Goal: Task Accomplishment & Management: Manage account settings

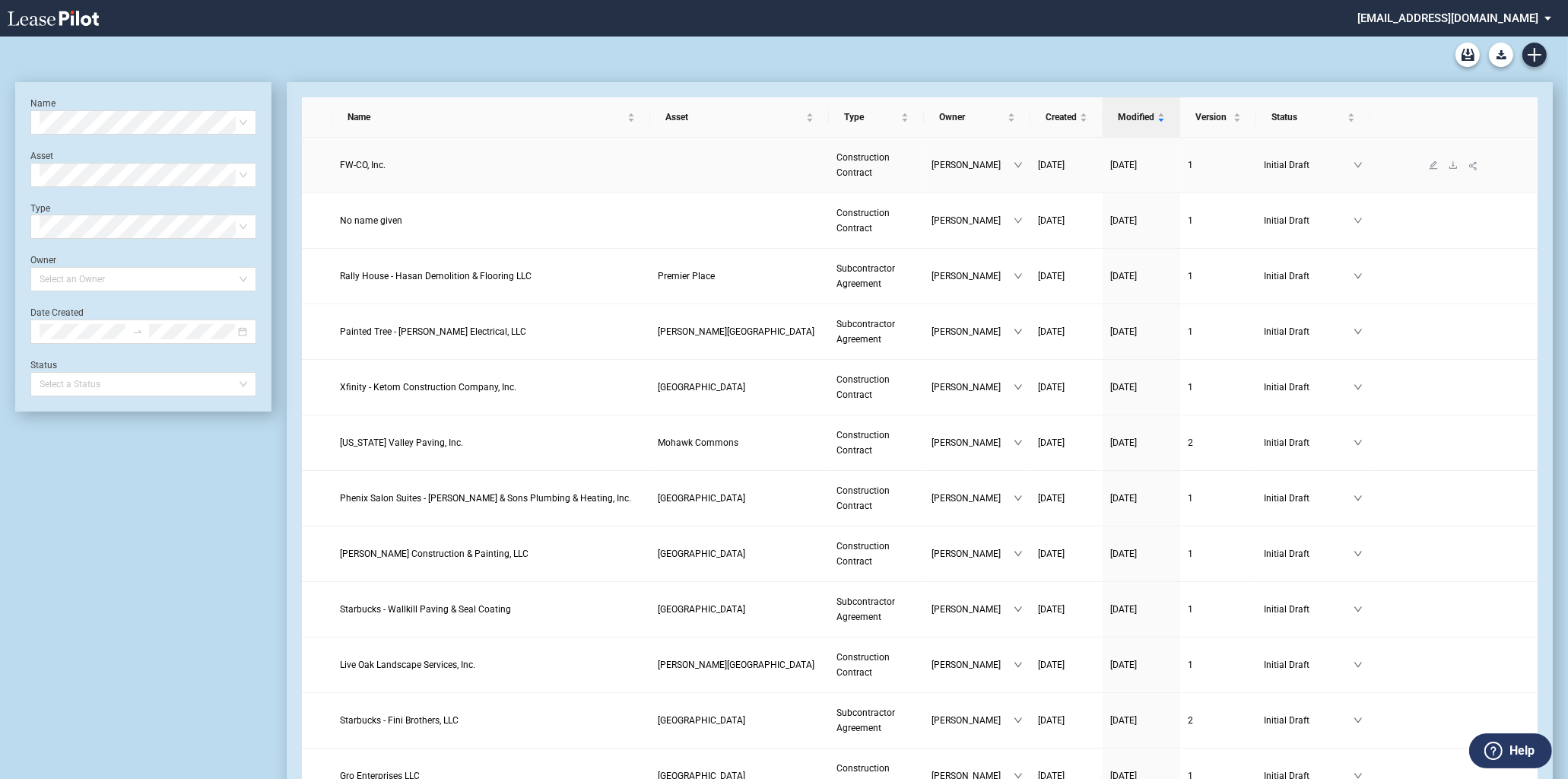
click at [400, 163] on link "FW-CO, Inc." at bounding box center [491, 165] width 302 height 15
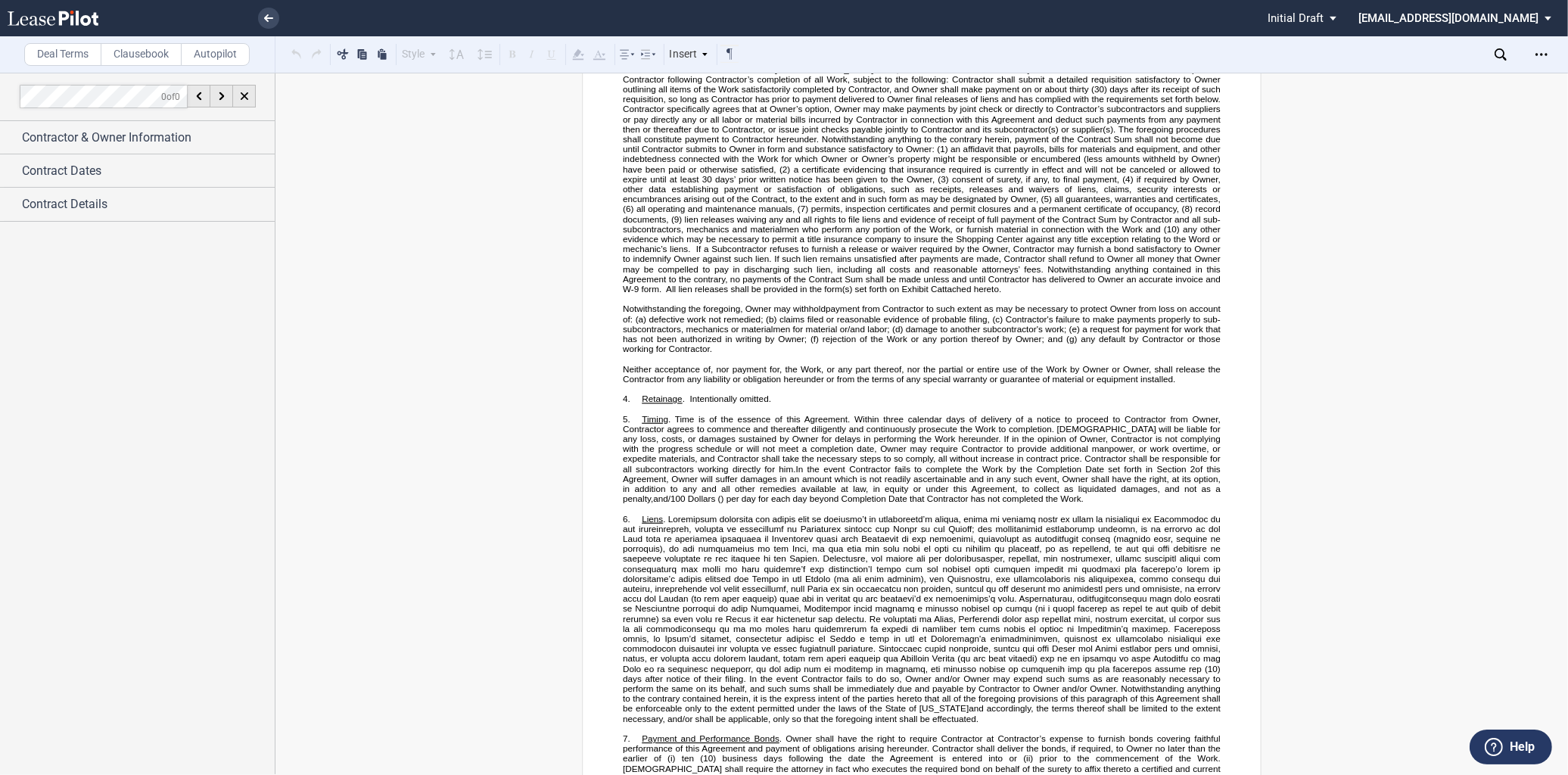
scroll to position [420, 0]
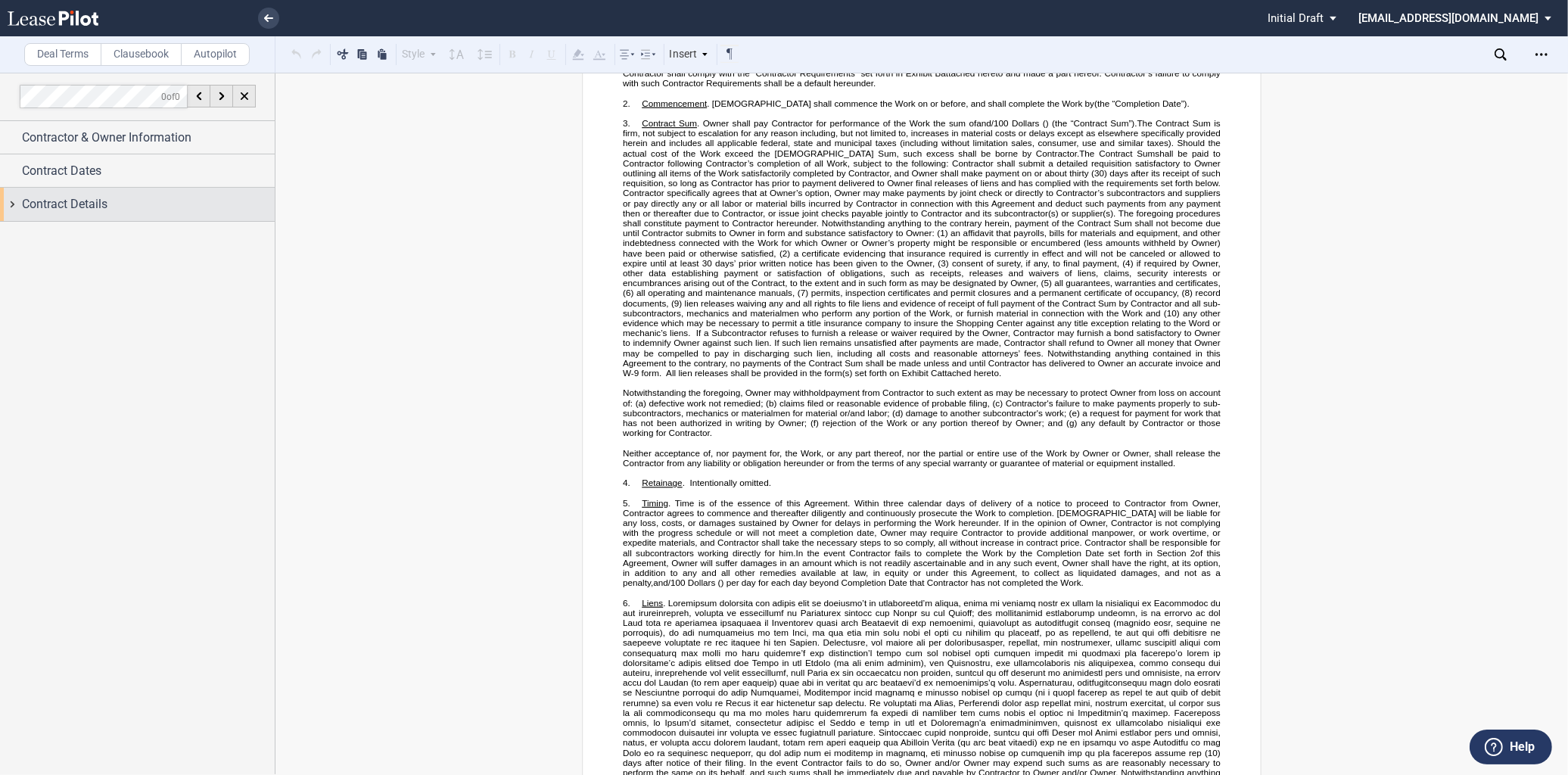
click at [122, 195] on div "Contract Details" at bounding box center [148, 204] width 252 height 18
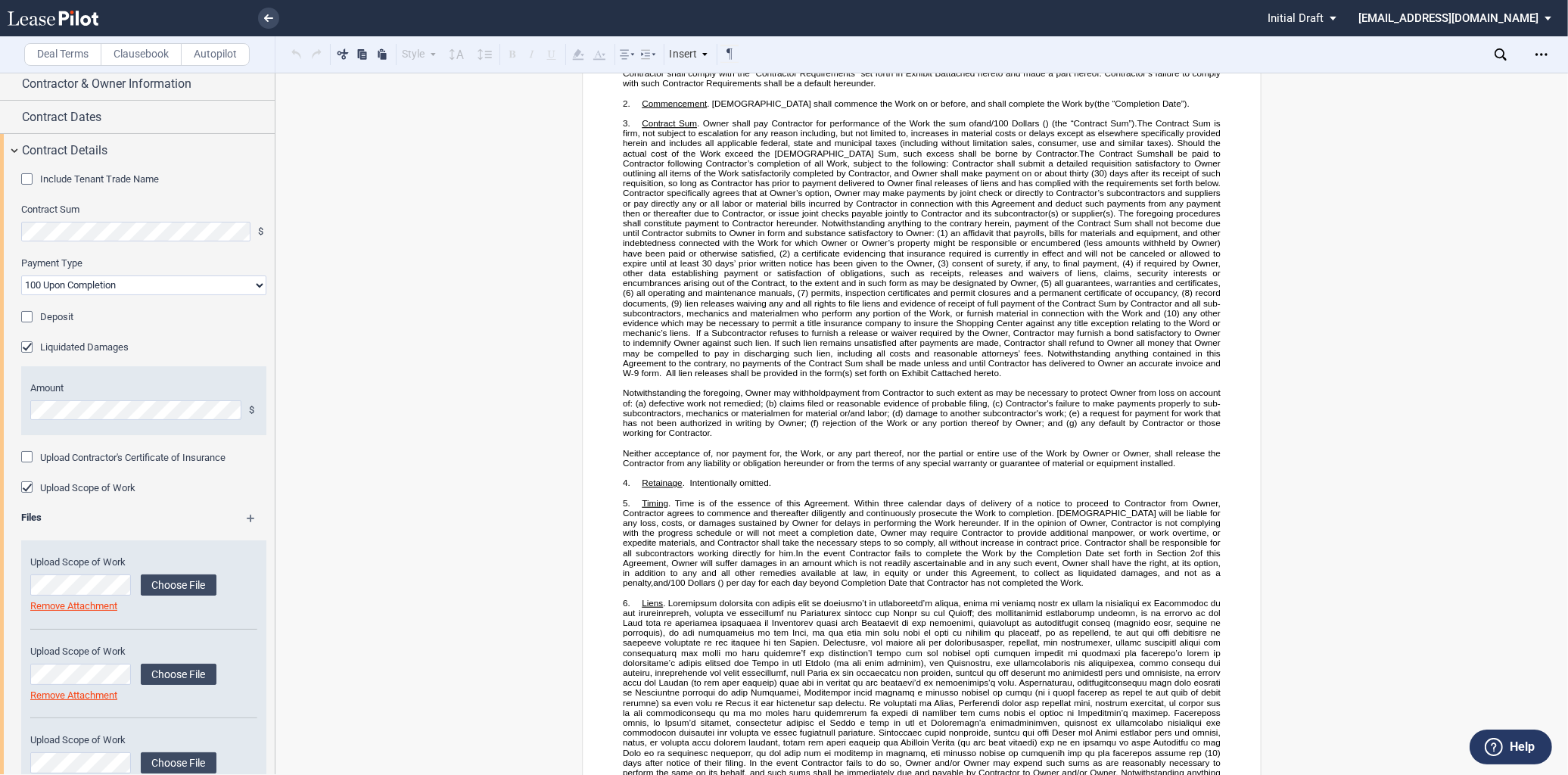
scroll to position [84, 0]
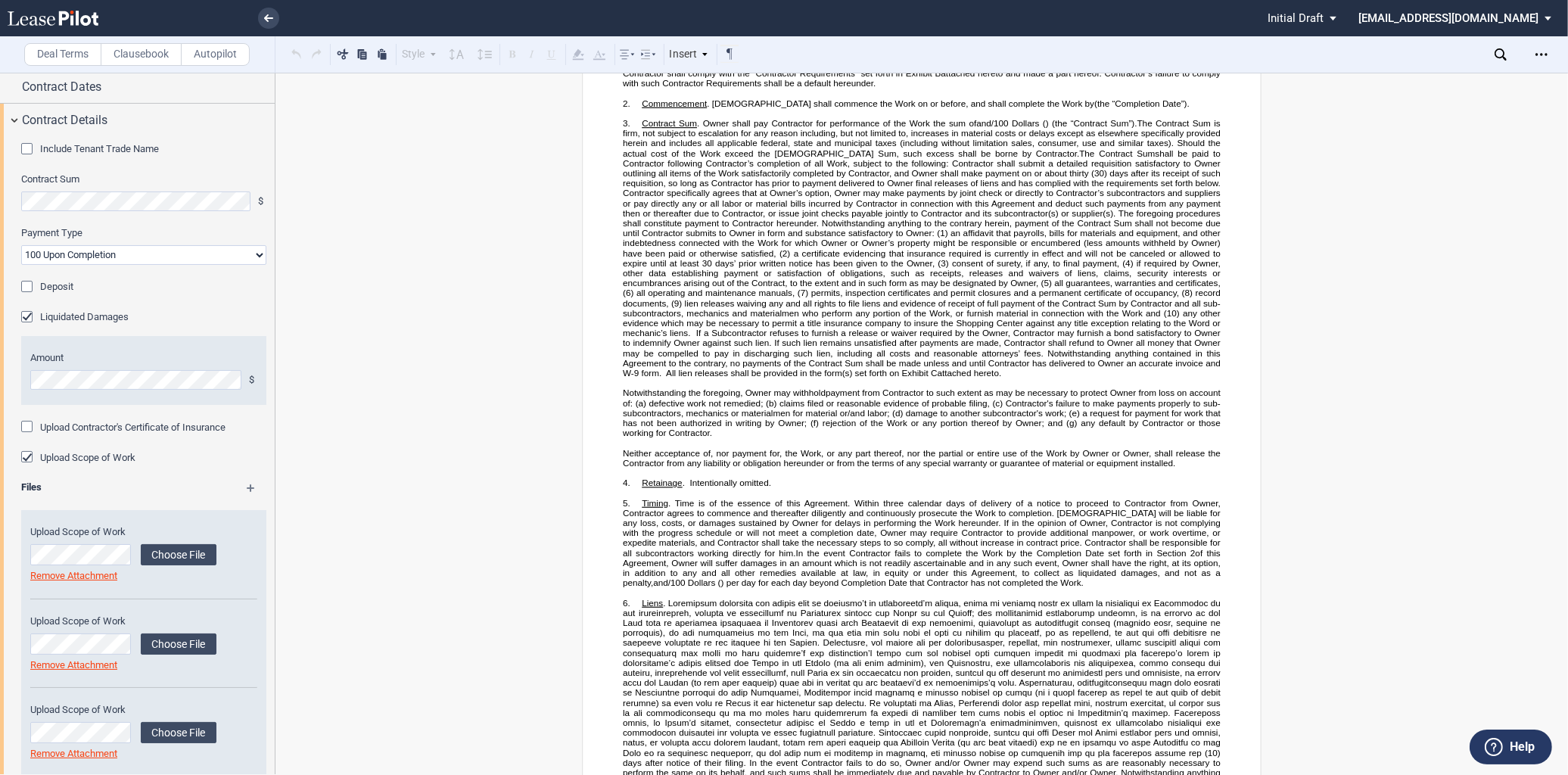
click at [161, 252] on select "90-10 30-30-30-10 100 Upon Completion" at bounding box center [144, 255] width 246 height 20
click at [21, 246] on select "90-10 30-30-30-10 100 Upon Completion" at bounding box center [144, 255] width 246 height 20
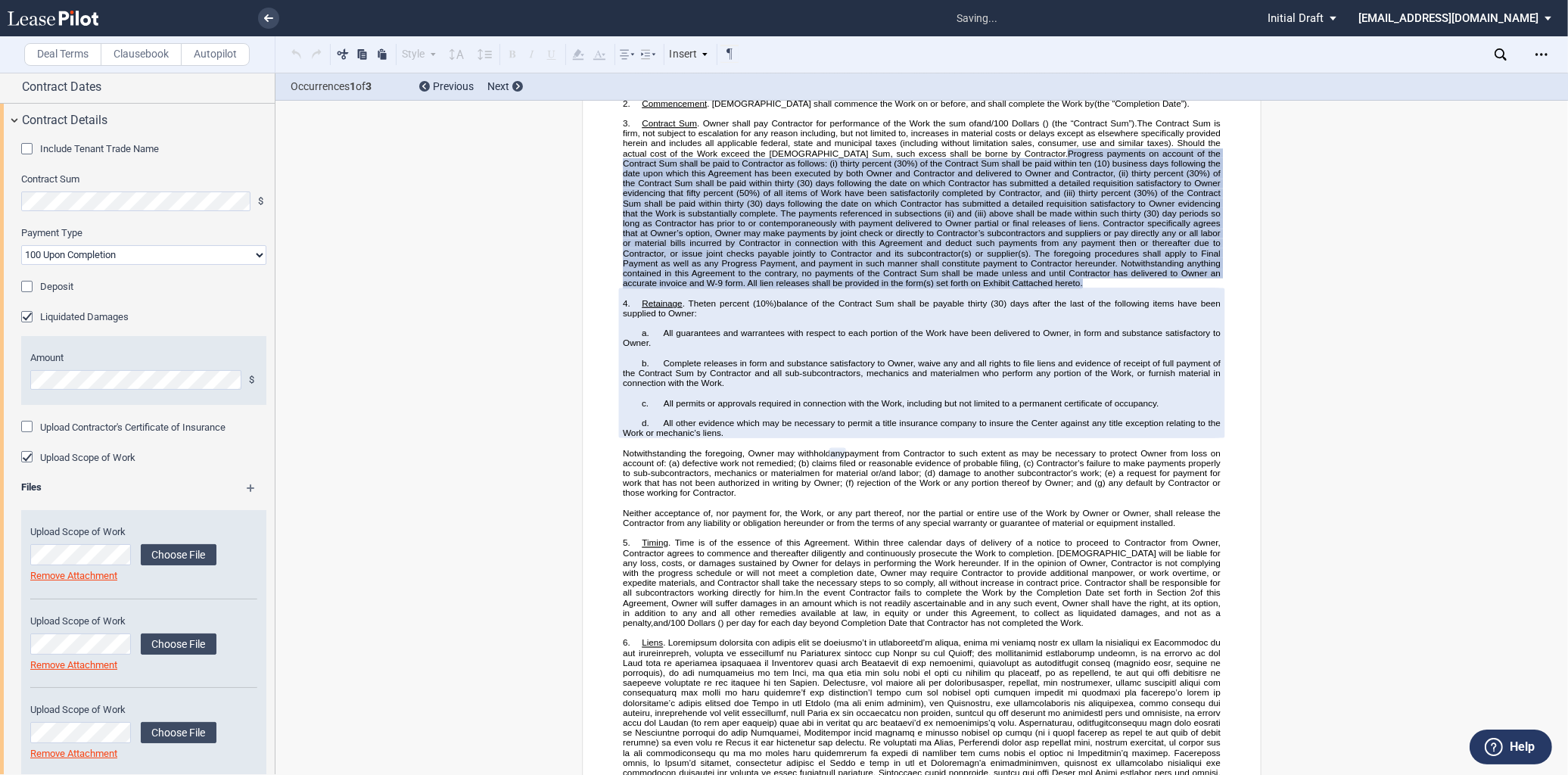
click at [157, 250] on select "90-10 30-30-30-10 100 Upon Completion" at bounding box center [144, 255] width 246 height 20
select select "100 Upon Completion"
click at [21, 246] on select "90-10 30-30-30-10 100 Upon Completion" at bounding box center [144, 255] width 246 height 20
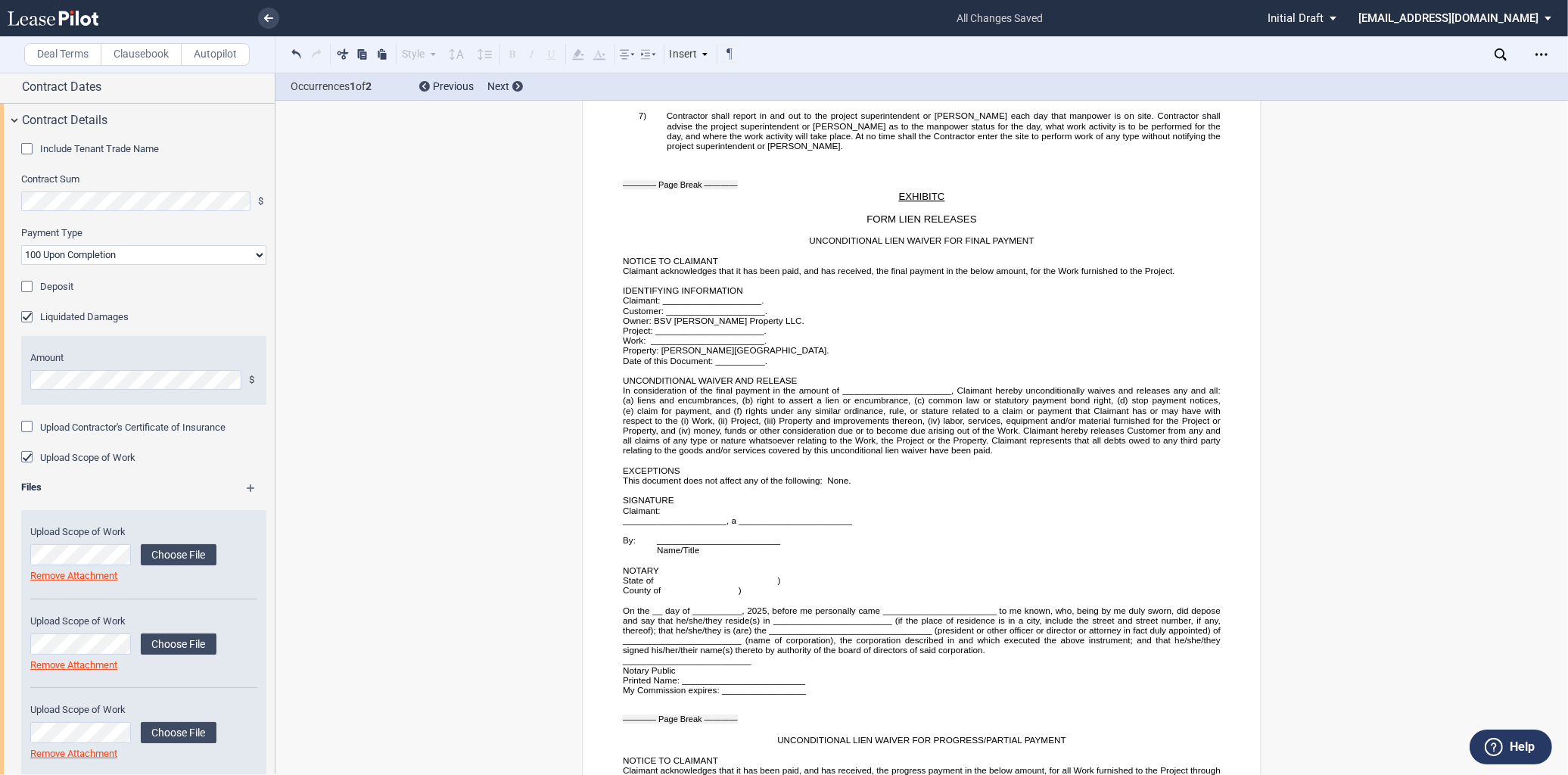
scroll to position [3447, 0]
